Goal: Task Accomplishment & Management: Use online tool/utility

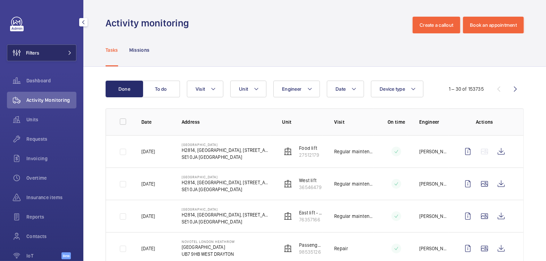
click at [37, 51] on span "Filters" at bounding box center [32, 52] width 13 height 7
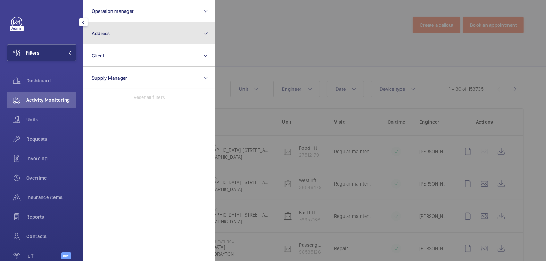
click at [98, 41] on button "Address" at bounding box center [149, 33] width 132 height 22
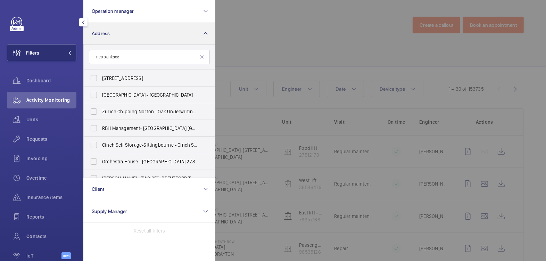
type input "neo banksode"
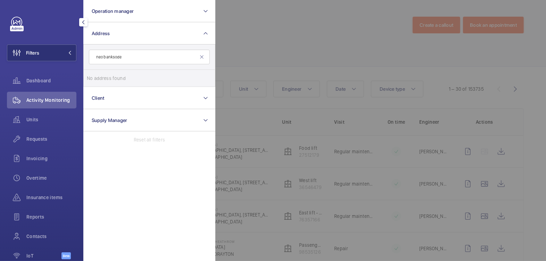
drag, startPoint x: 132, startPoint y: 60, endPoint x: 73, endPoint y: 52, distance: 58.9
click at [73, 52] on div "Filters Operation manager Address neo banksode No address found Reset Client Su…" at bounding box center [41, 130] width 83 height 261
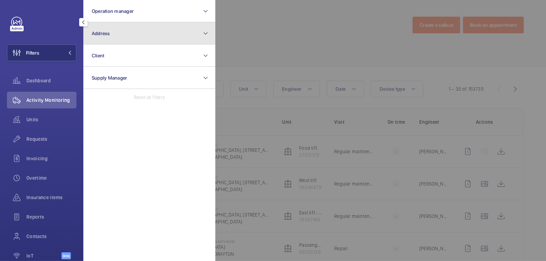
click at [116, 34] on button "Address" at bounding box center [149, 33] width 132 height 22
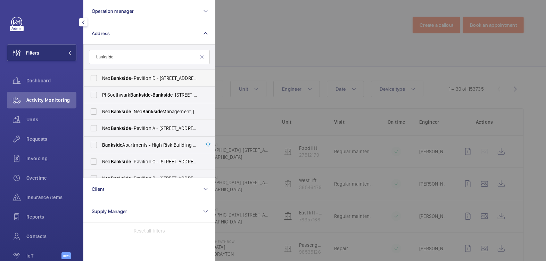
type input "bankside"
click at [130, 78] on span "Bankside" at bounding box center [121, 78] width 20 height 6
click at [101, 78] on input "Neo Bankside - Pavilion D - [STREET_ADDRESS][PERSON_NAME]" at bounding box center [94, 78] width 14 height 14
checkbox input "true"
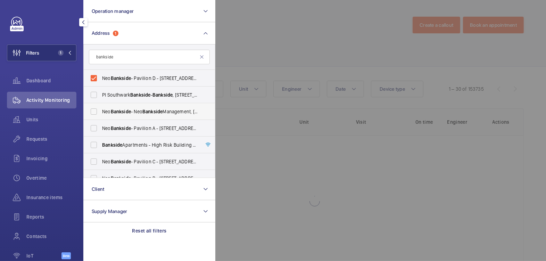
click at [126, 112] on span "Bankside" at bounding box center [121, 112] width 20 height 6
click at [101, 112] on input "Neo Bankside - Neo Bankside Management, [GEOGRAPHIC_DATA] SE1 9RE" at bounding box center [94, 111] width 14 height 14
checkbox input "true"
click at [125, 125] on span "Bankside" at bounding box center [121, 128] width 20 height 6
click at [101, 125] on input "Neo Bankside - Pavilion A - [STREET_ADDRESS]" at bounding box center [94, 128] width 14 height 14
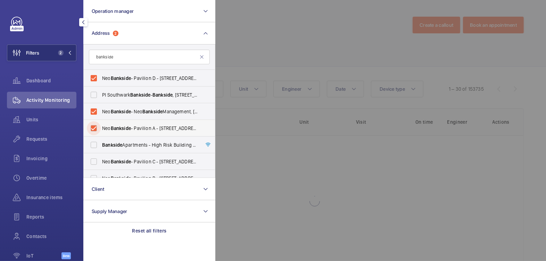
checkbox input "true"
click at [136, 158] on span "Neo Bankside - Pavilion C - [STREET_ADDRESS]" at bounding box center [149, 161] width 95 height 7
click at [101, 158] on input "Neo Bankside - Pavilion C - [STREET_ADDRESS]" at bounding box center [94, 161] width 14 height 14
checkbox input "true"
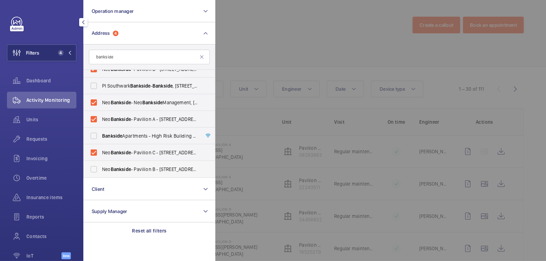
click at [133, 167] on span "Neo Bankside - Pavilion B - [STREET_ADDRESS]" at bounding box center [149, 169] width 95 height 7
click at [101, 167] on input "Neo Bankside - Pavilion B - [STREET_ADDRESS]" at bounding box center [94, 169] width 14 height 14
checkbox input "true"
click at [275, 49] on div at bounding box center [488, 130] width 546 height 261
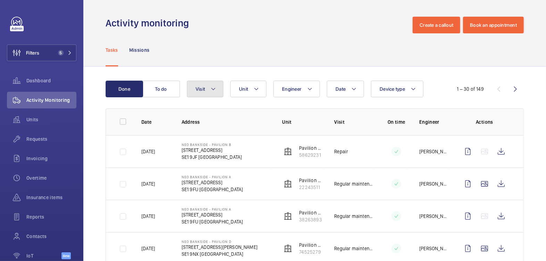
click at [213, 89] on mat-icon at bounding box center [213, 89] width 6 height 8
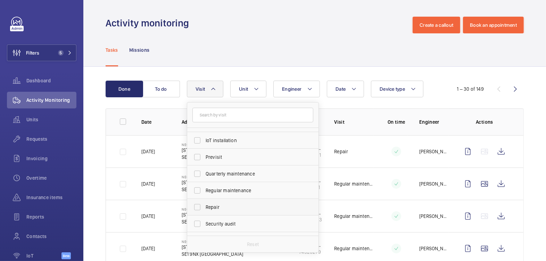
scroll to position [101, 0]
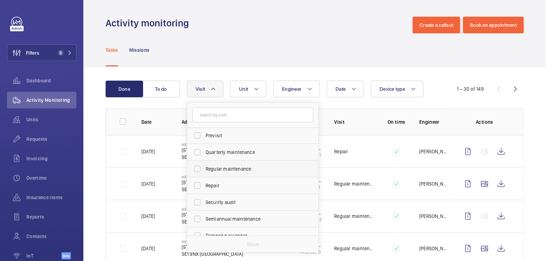
click at [234, 168] on span "Regular maintenance" at bounding box center [253, 168] width 95 height 7
click at [204, 168] on input "Regular maintenance" at bounding box center [197, 169] width 14 height 14
checkbox input "true"
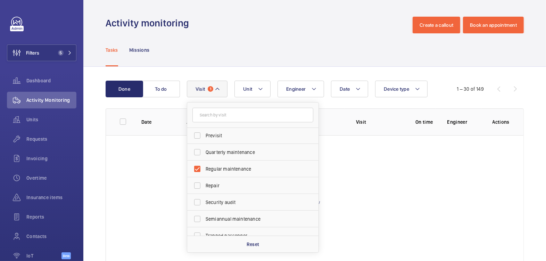
click at [277, 36] on div "Tasks Missions" at bounding box center [315, 49] width 418 height 33
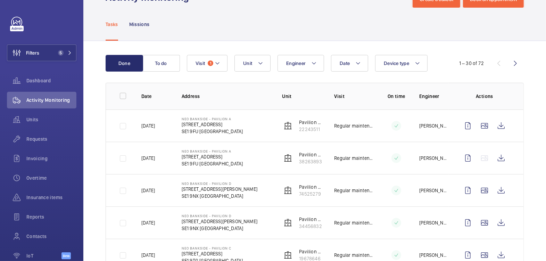
scroll to position [25, 0]
click at [346, 60] on button "Date" at bounding box center [349, 63] width 37 height 17
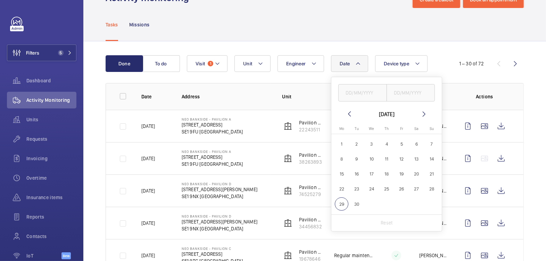
click at [357, 188] on span "23" at bounding box center [357, 189] width 14 height 14
type input "[DATE]"
click at [385, 189] on span "25" at bounding box center [387, 189] width 14 height 14
type input "[DATE]"
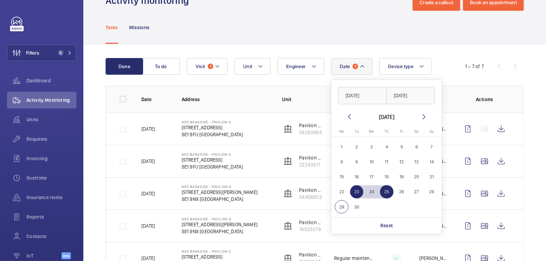
scroll to position [25, 0]
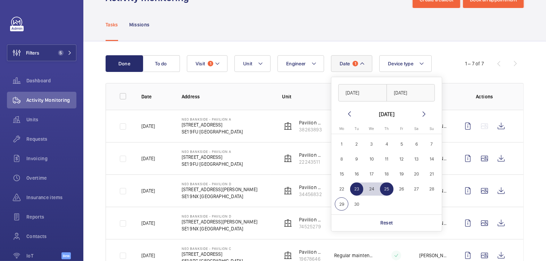
click at [449, 42] on div "Done To do Date 1 [DATE] [DATE] [DATE] [DATE] Mo [DATE] Tu [DATE] We [DATE] Th …" at bounding box center [314, 196] width 462 height 311
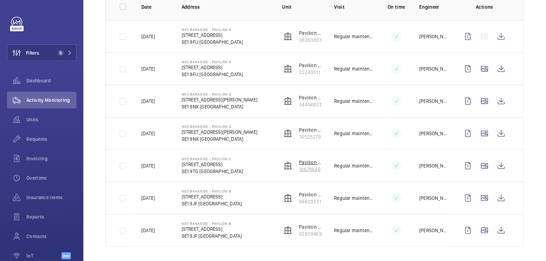
scroll to position [0, 0]
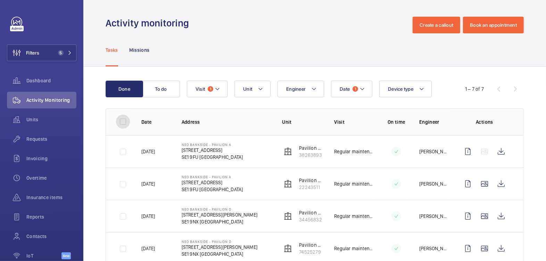
click at [122, 122] on input "checkbox" at bounding box center [123, 122] width 14 height 14
checkbox input "true"
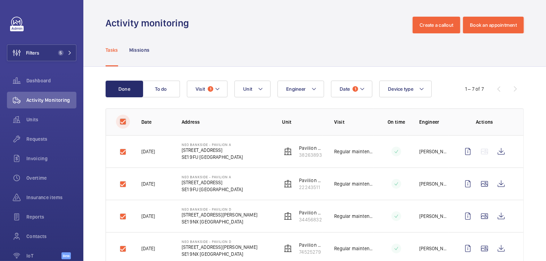
checkbox input "true"
click at [488, 88] on button "Download 7 reports" at bounding box center [495, 89] width 58 height 17
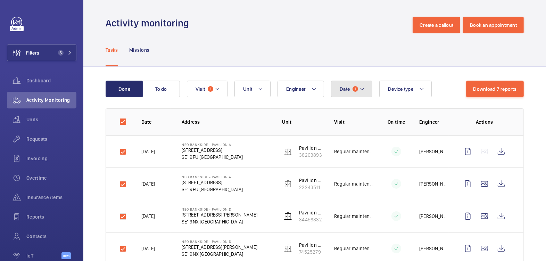
click at [353, 86] on button "Date 1" at bounding box center [351, 89] width 41 height 17
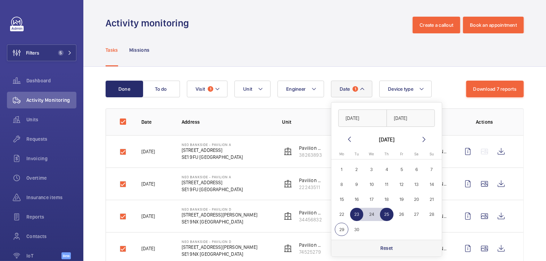
click at [381, 245] on p "Reset" at bounding box center [386, 247] width 13 height 7
checkbox input "false"
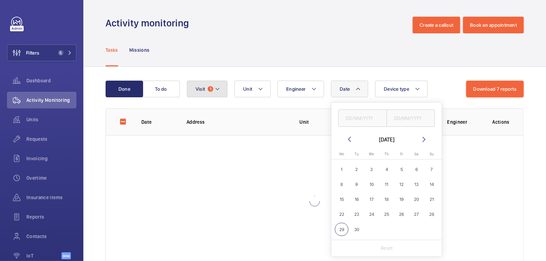
click at [203, 90] on span "Visit" at bounding box center [199, 89] width 9 height 6
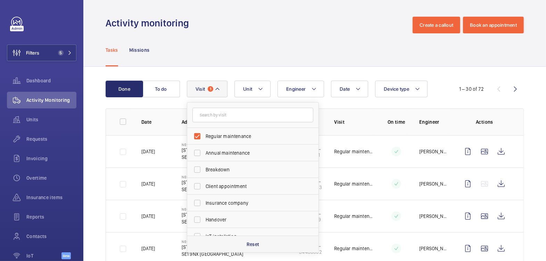
click at [255, 246] on p "Reset" at bounding box center [252, 244] width 13 height 7
checkbox input "false"
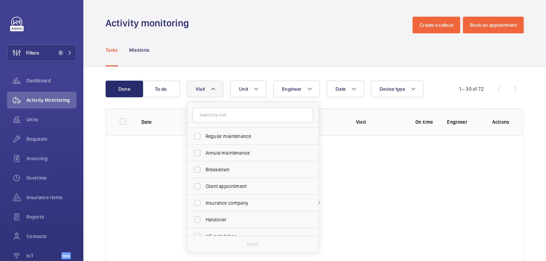
click at [235, 15] on wm-front-admin-header "Activity monitoring Create a callout Book an appointment" at bounding box center [314, 16] width 462 height 33
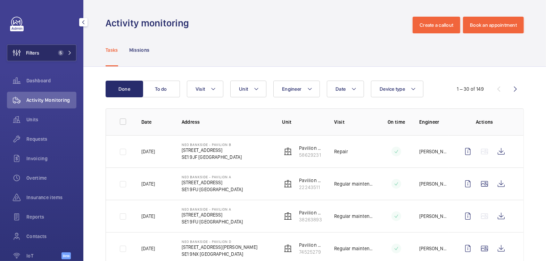
click at [37, 48] on span "Filters" at bounding box center [23, 52] width 32 height 17
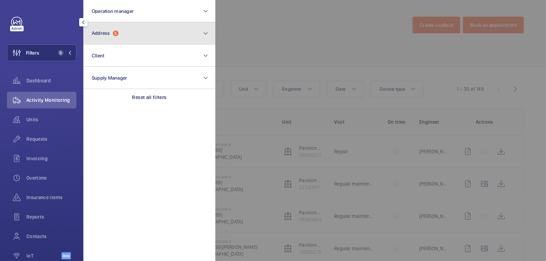
click at [169, 30] on button "Address 5" at bounding box center [149, 33] width 132 height 22
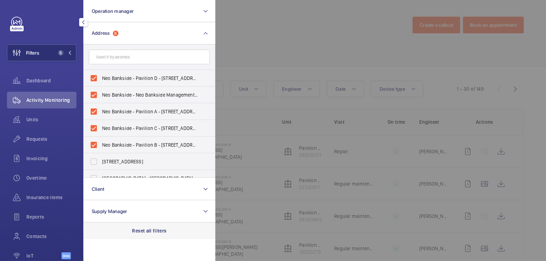
click at [146, 229] on p "Reset all filters" at bounding box center [149, 230] width 34 height 7
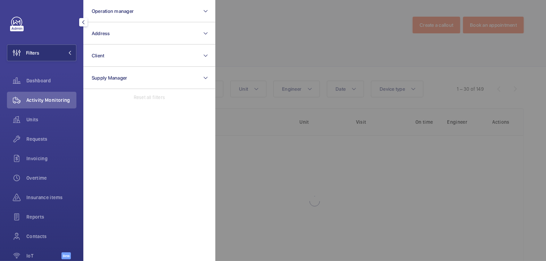
click at [294, 37] on div at bounding box center [488, 130] width 546 height 261
